Goal: Communication & Community: Answer question/provide support

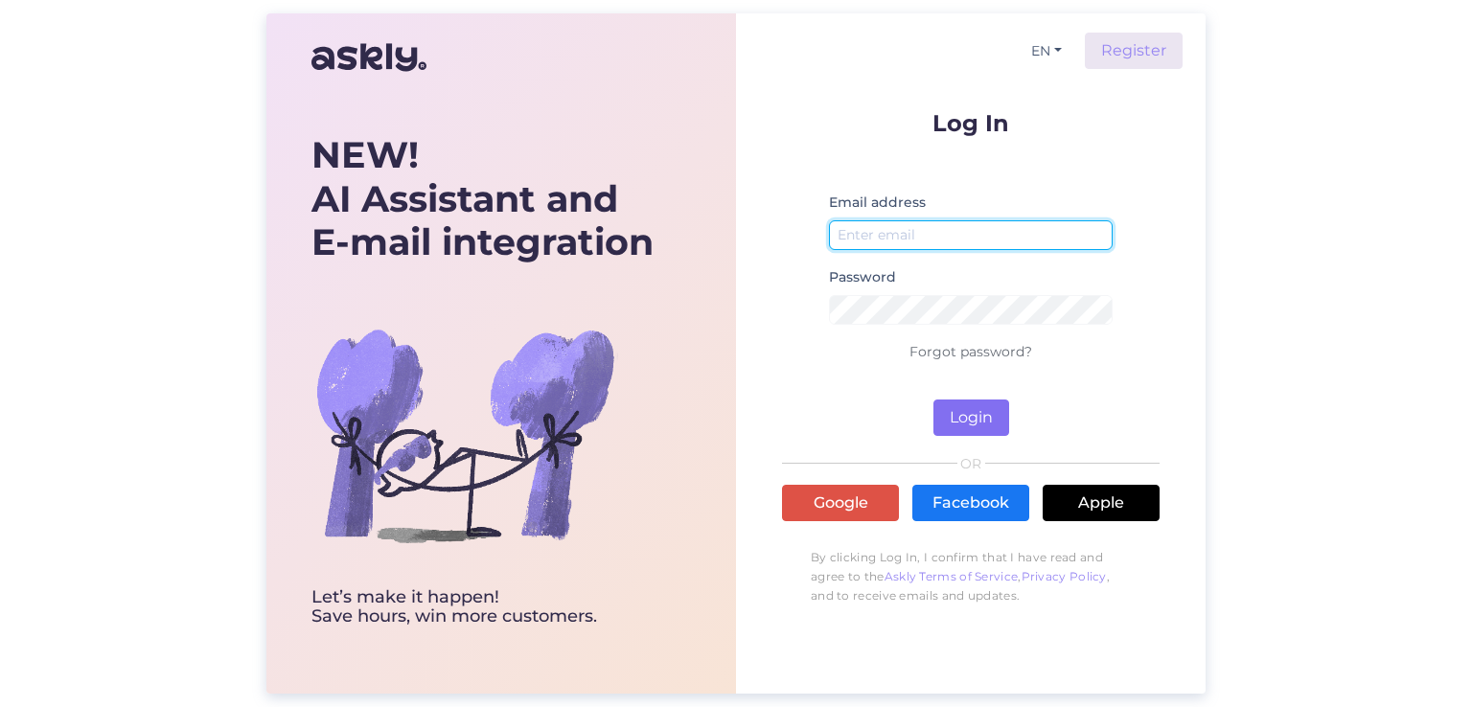
type input "[EMAIL_ADDRESS][DOMAIN_NAME]"
click at [961, 411] on button "Login" at bounding box center [971, 418] width 76 height 36
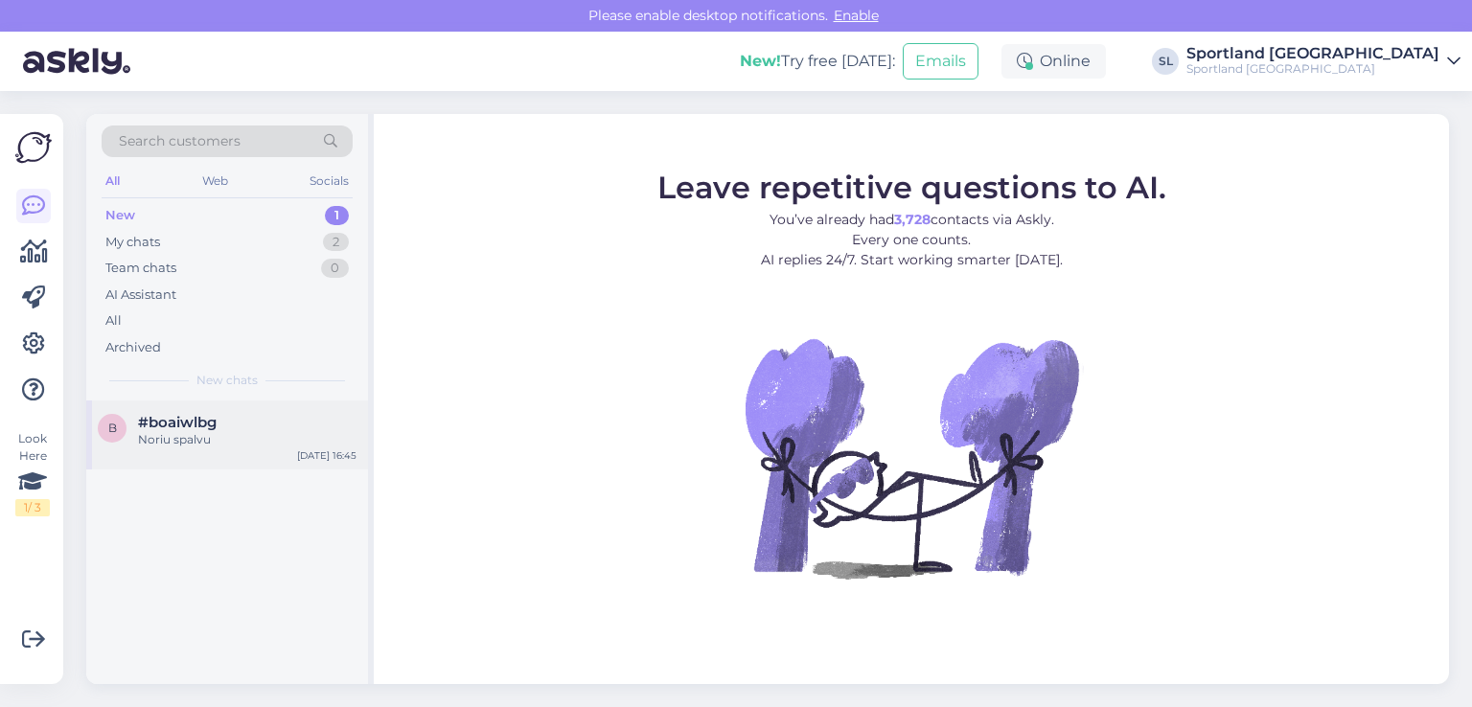
click at [173, 431] on div "Noriu spalvu" at bounding box center [247, 439] width 219 height 17
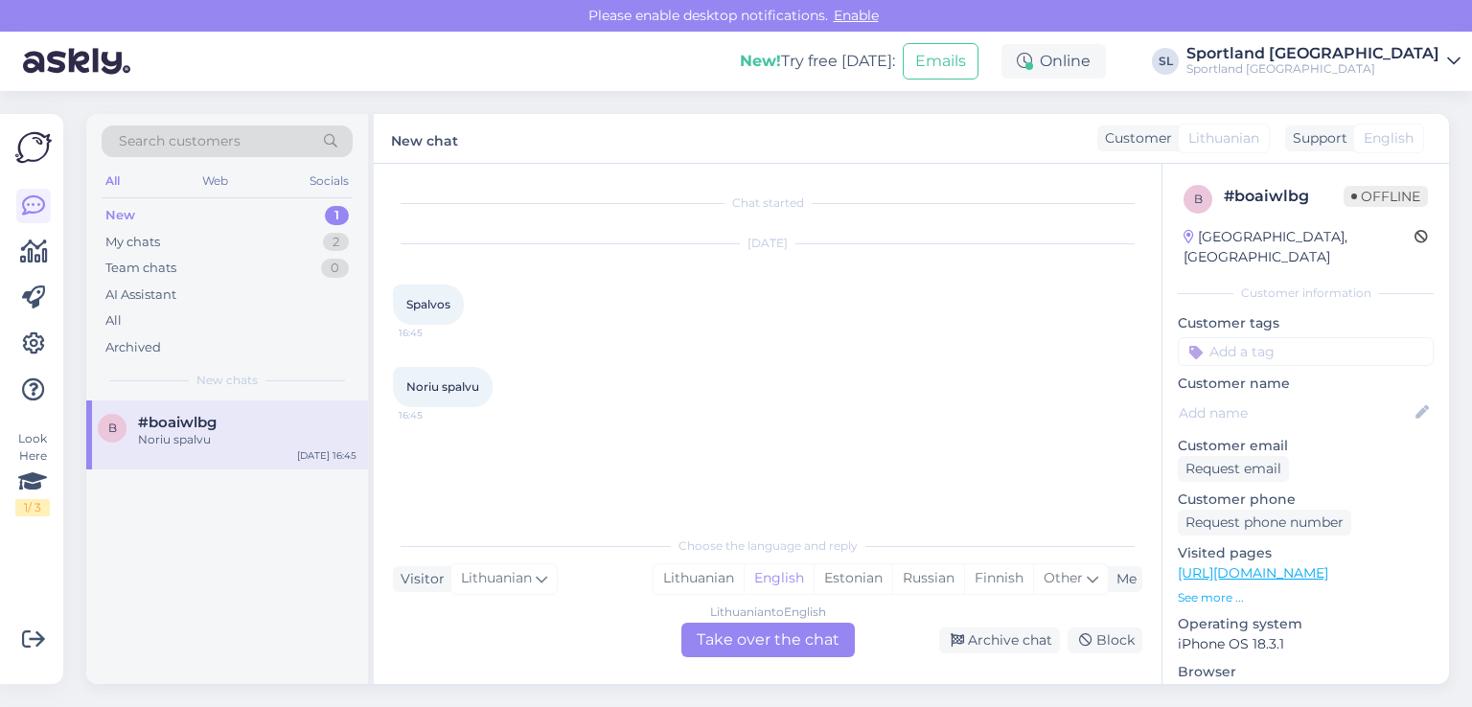
click at [776, 404] on div "Noriu spalvu 16:45" at bounding box center [767, 387] width 749 height 82
click at [692, 587] on div "Lithuanian" at bounding box center [699, 578] width 90 height 29
click at [709, 633] on div "Lithuanian to Lithuanian Take over the chat" at bounding box center [767, 640] width 173 height 35
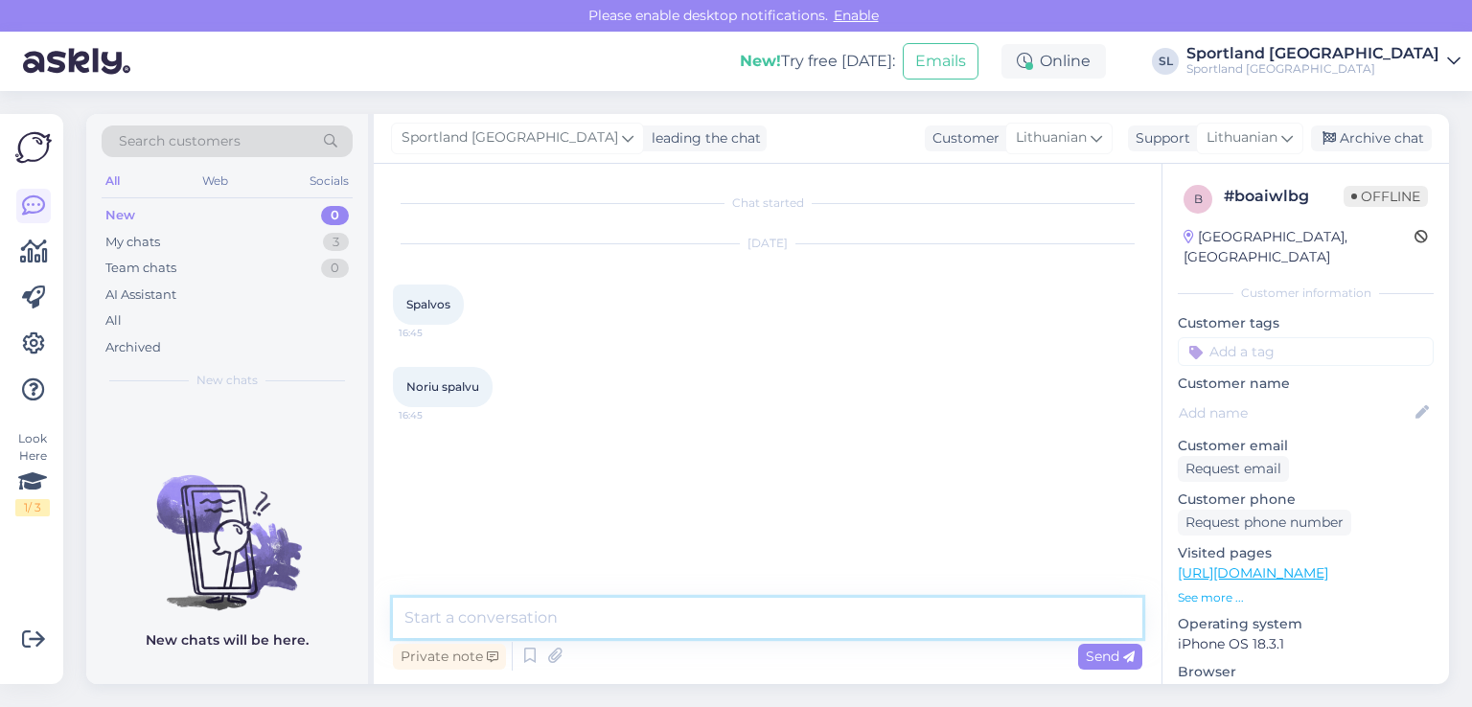
click at [506, 621] on textarea at bounding box center [767, 618] width 749 height 40
type textarea "Sveiki"
click at [579, 618] on textarea at bounding box center [767, 618] width 749 height 40
type textarea "kuo galėtume padėti?"
